Goal: Complete application form

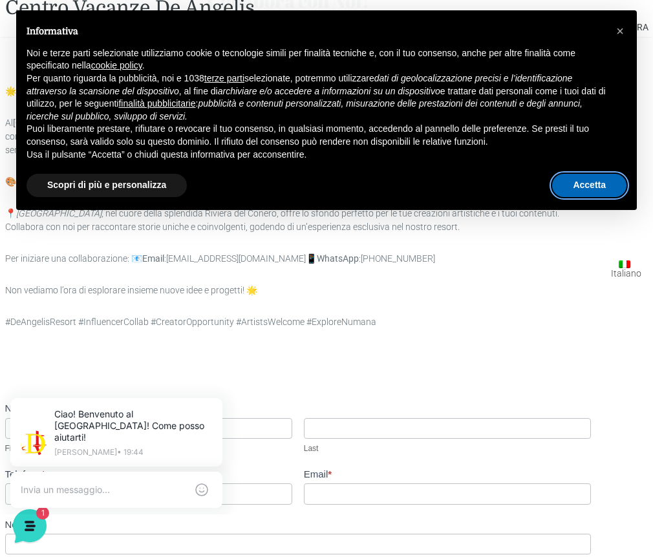
click at [616, 189] on button "Accetta" at bounding box center [589, 185] width 74 height 23
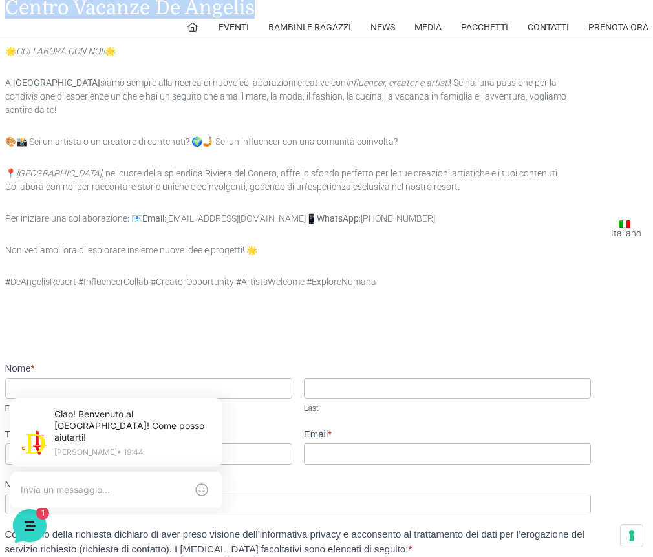
scroll to position [119, 0]
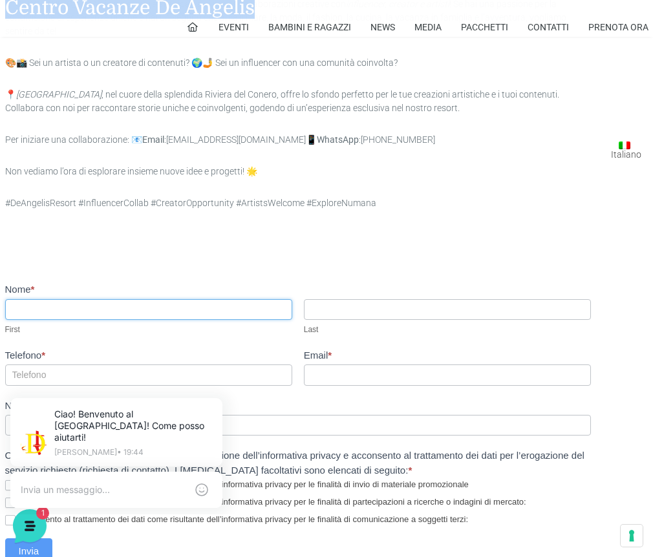
click at [244, 307] on input "Nome *" at bounding box center [148, 309] width 287 height 21
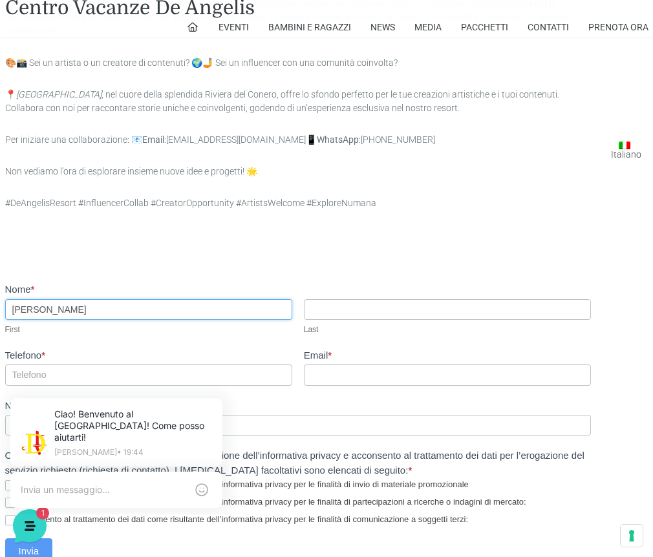
type input "Simona"
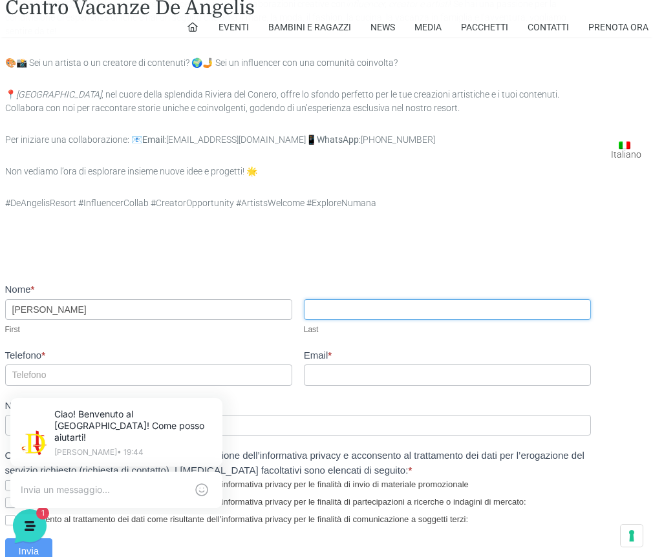
click at [318, 314] on input "Cognome *" at bounding box center [447, 309] width 287 height 21
type input "Mancuso"
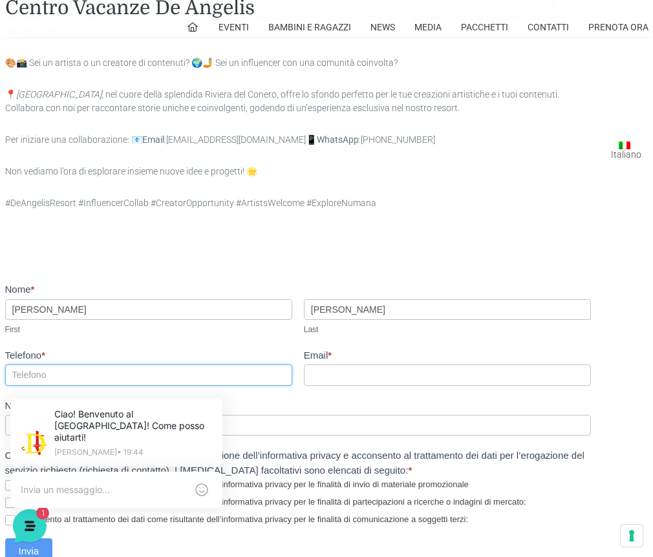
click at [177, 368] on input "Telefono *" at bounding box center [148, 375] width 287 height 21
type input "3386910934"
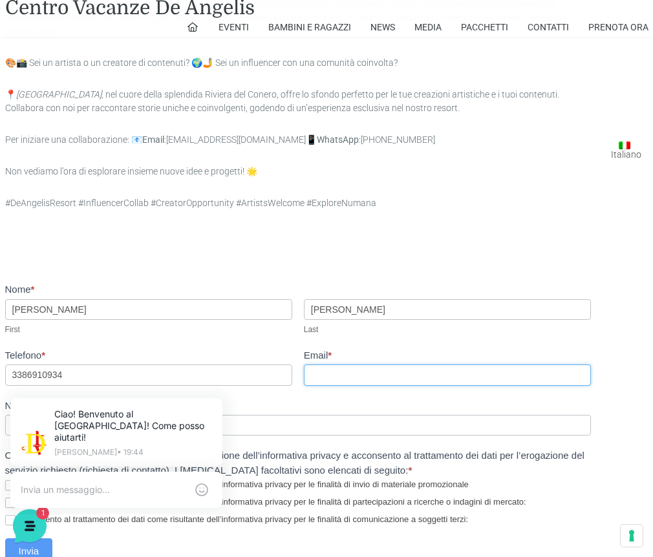
click at [330, 372] on input "Email *" at bounding box center [447, 375] width 287 height 21
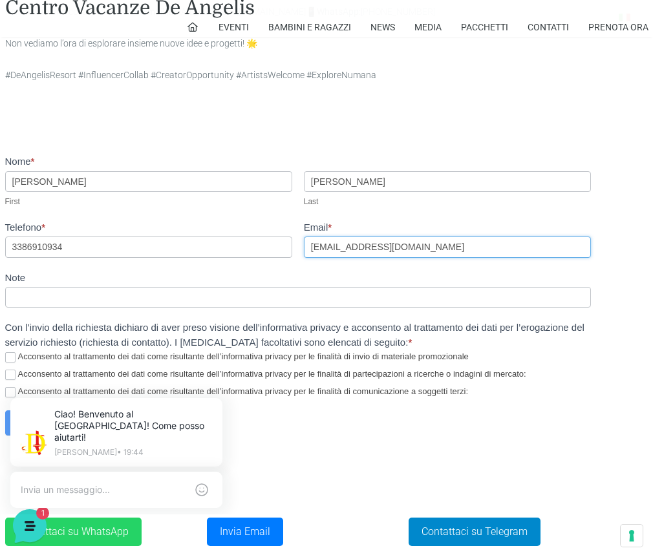
scroll to position [254, 0]
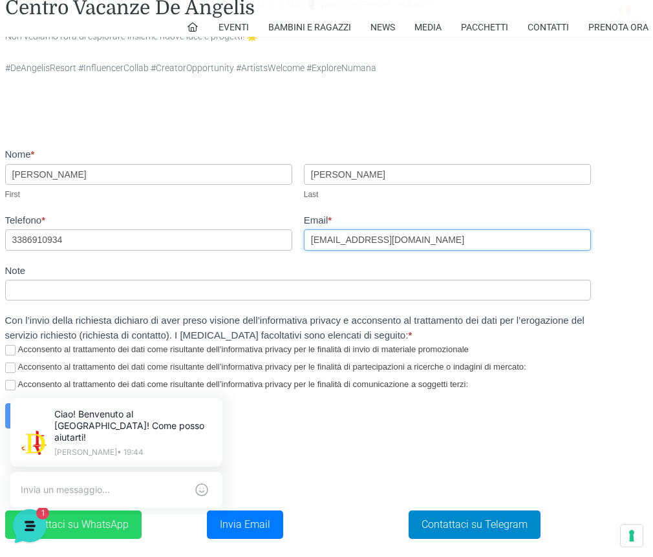
type input "info@lemarcheconsimo.it"
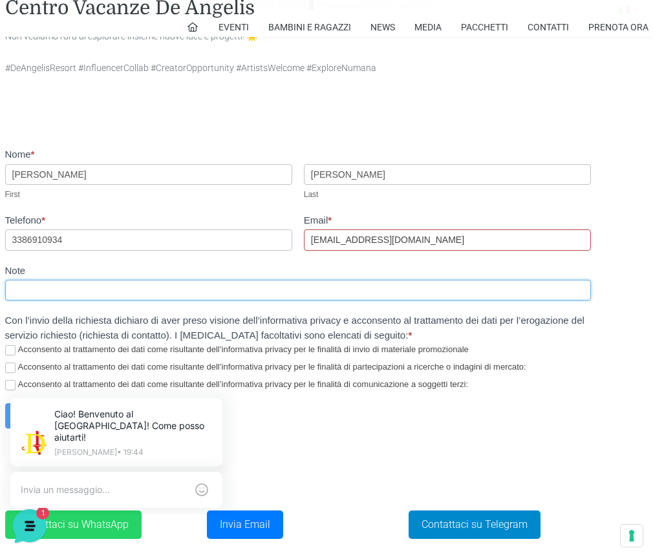
click at [188, 292] on input "Note" at bounding box center [298, 290] width 586 height 21
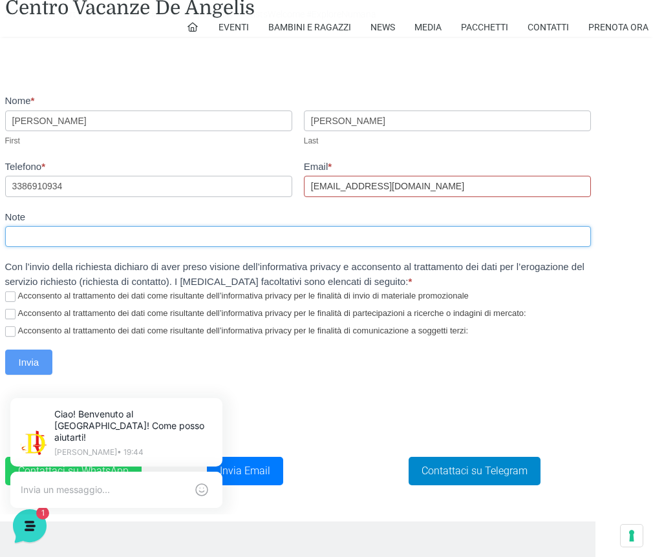
scroll to position [377, 0]
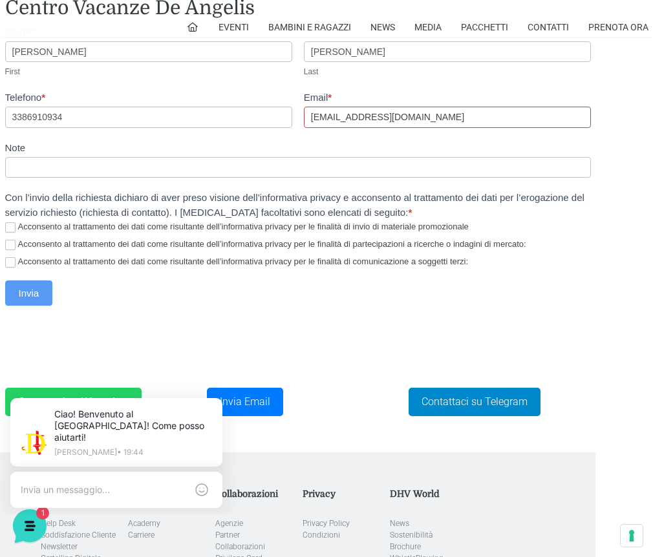
drag, startPoint x: 15, startPoint y: 226, endPoint x: 12, endPoint y: 246, distance: 20.3
click at [14, 227] on label "Acconsento al trattamento dei dati come risultante dell’informativa privacy per…" at bounding box center [298, 227] width 586 height 11
click at [14, 227] on input "Acconsento al trattamento dei dati come risultante dell’informativa privacy per…" at bounding box center [10, 227] width 10 height 10
checkbox input "true"
click at [11, 248] on input "Acconsento al trattamento dei dati come risultante dell’informativa privacy per…" at bounding box center [10, 245] width 10 height 10
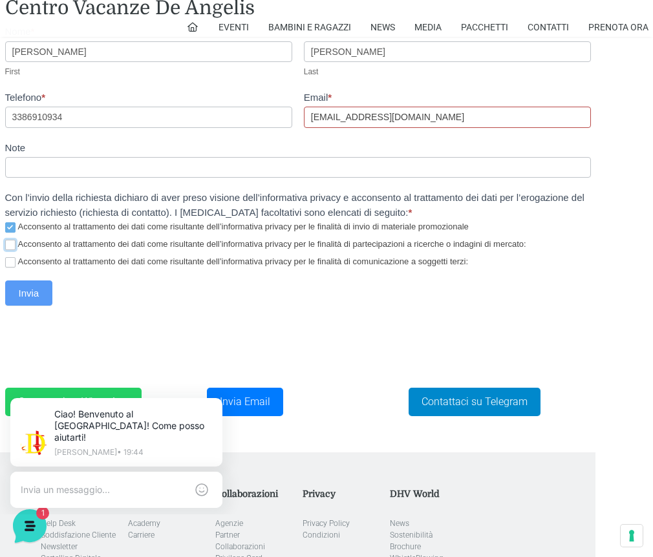
checkbox input "true"
click at [8, 261] on input "Acconsento al trattamento dei dati come risultante dell’informativa privacy per…" at bounding box center [10, 262] width 10 height 10
checkbox input "true"
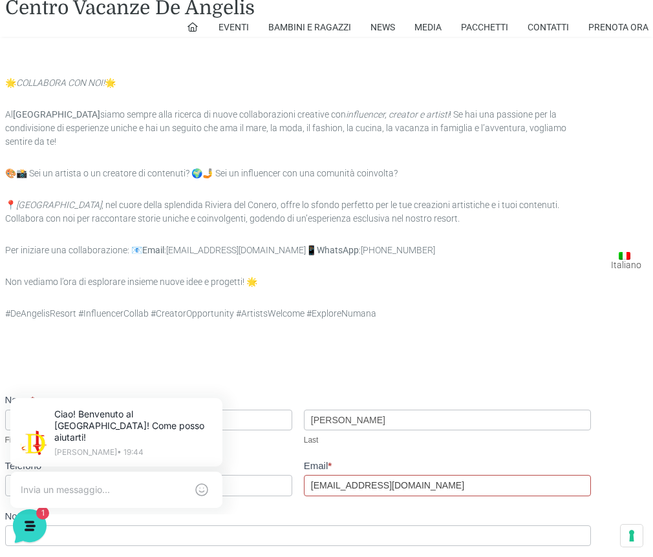
scroll to position [0, 0]
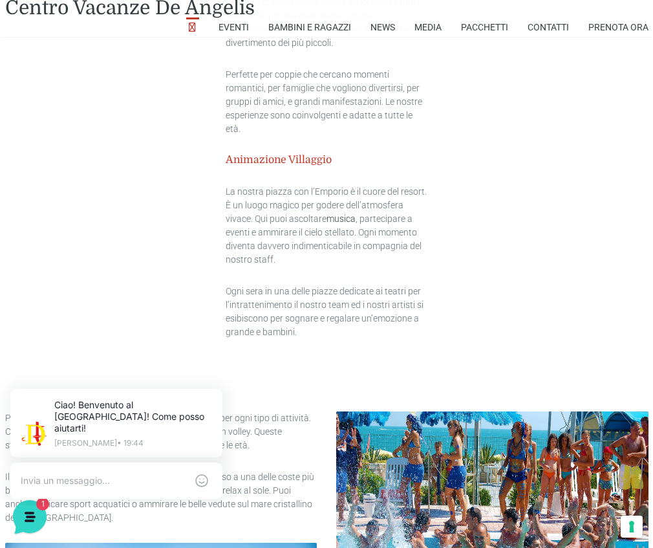
scroll to position [2416, 0]
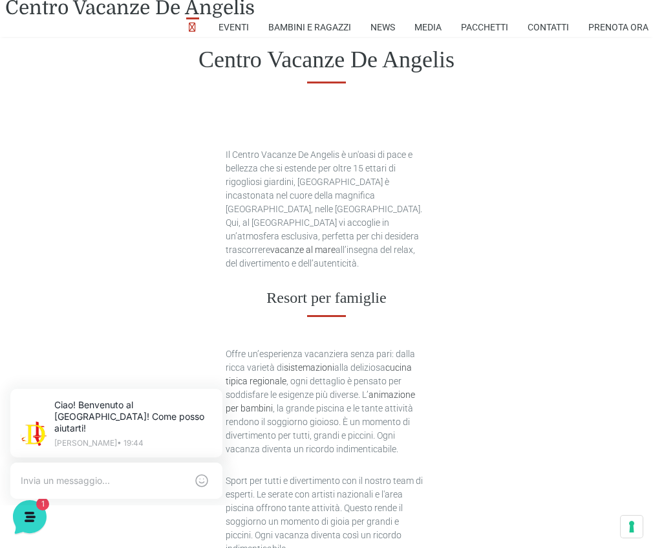
scroll to position [0, 0]
